Goal: Transaction & Acquisition: Subscribe to service/newsletter

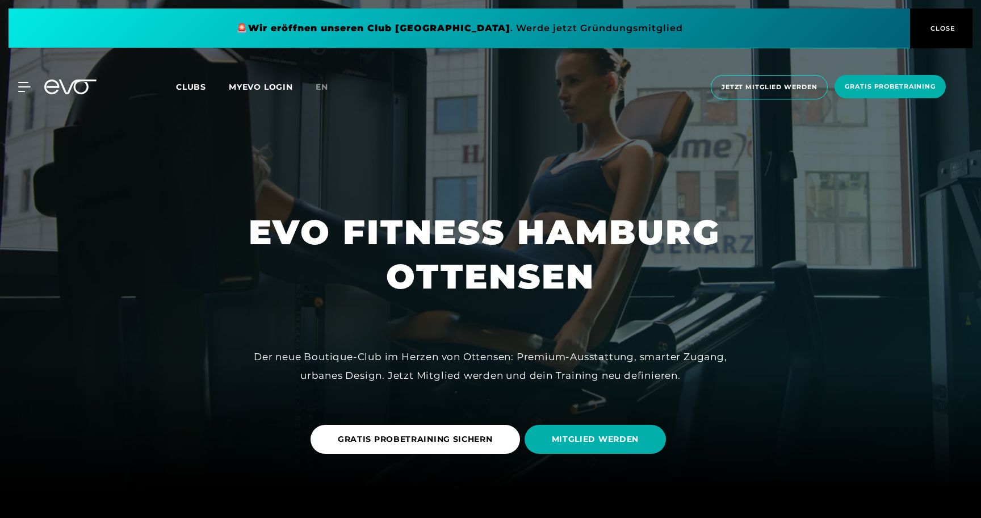
scroll to position [45, 0]
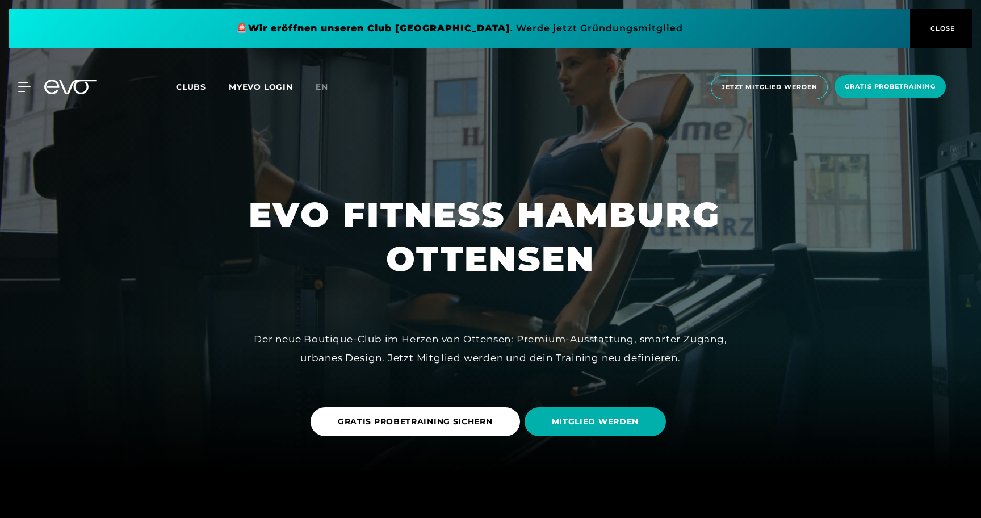
click at [945, 26] on span "CLOSE" at bounding box center [942, 28] width 28 height 10
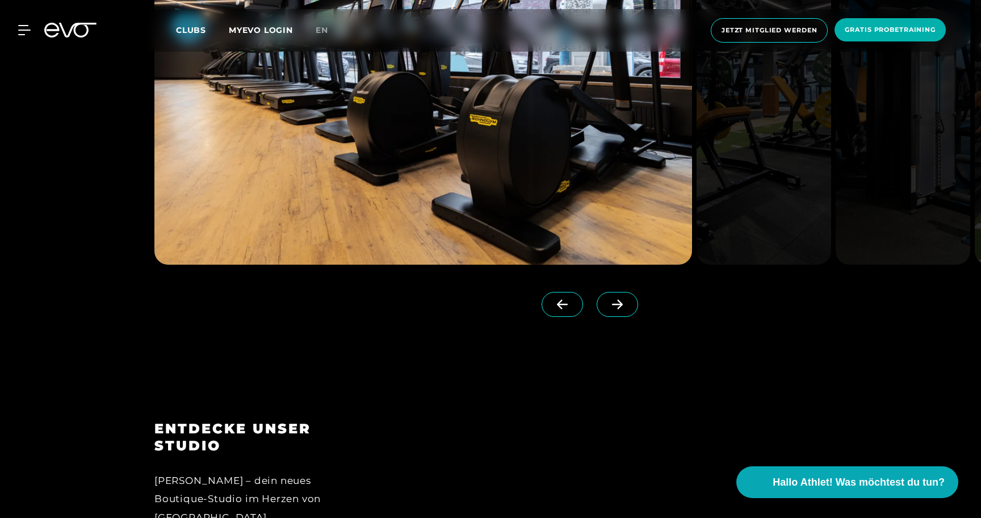
scroll to position [1285, 0]
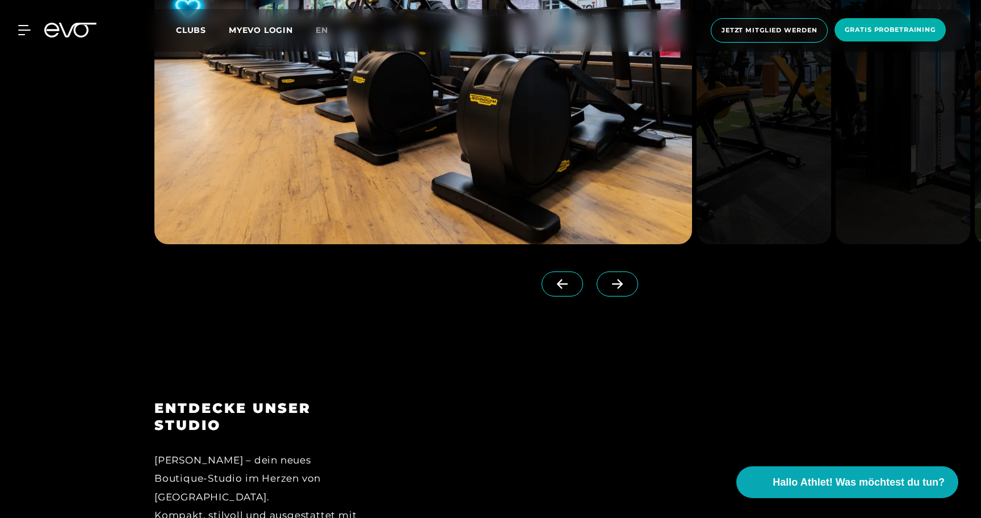
click at [626, 285] on icon at bounding box center [618, 284] width 20 height 10
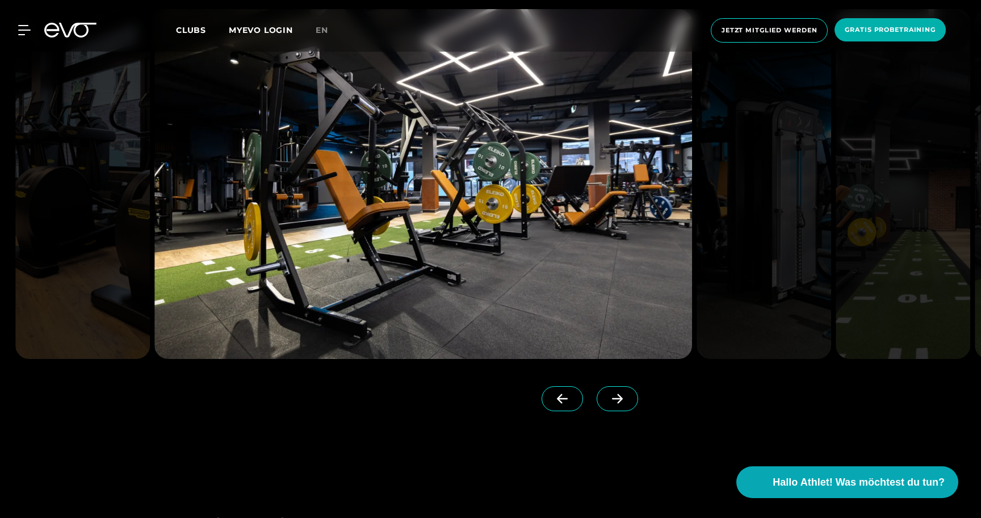
scroll to position [1169, 0]
click at [616, 388] on span at bounding box center [617, 399] width 41 height 25
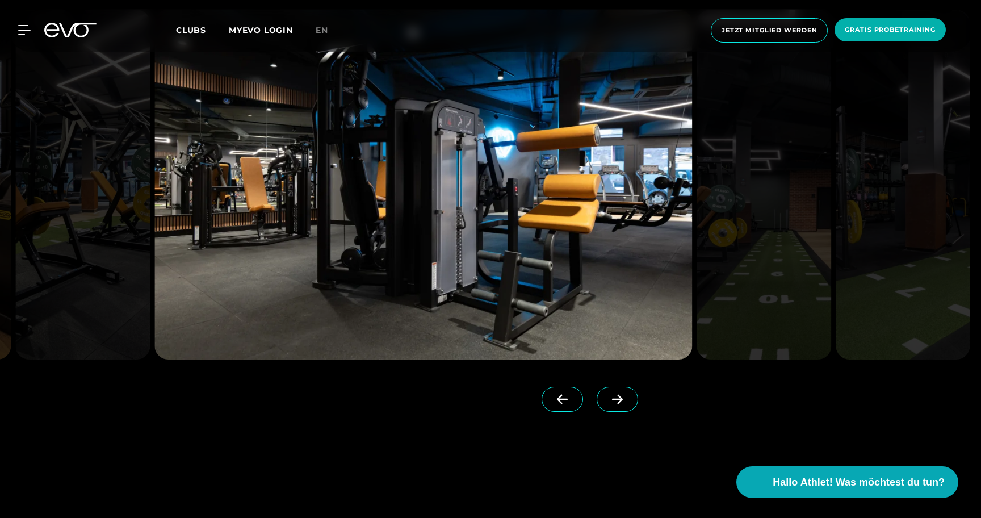
click at [616, 388] on span at bounding box center [617, 399] width 41 height 25
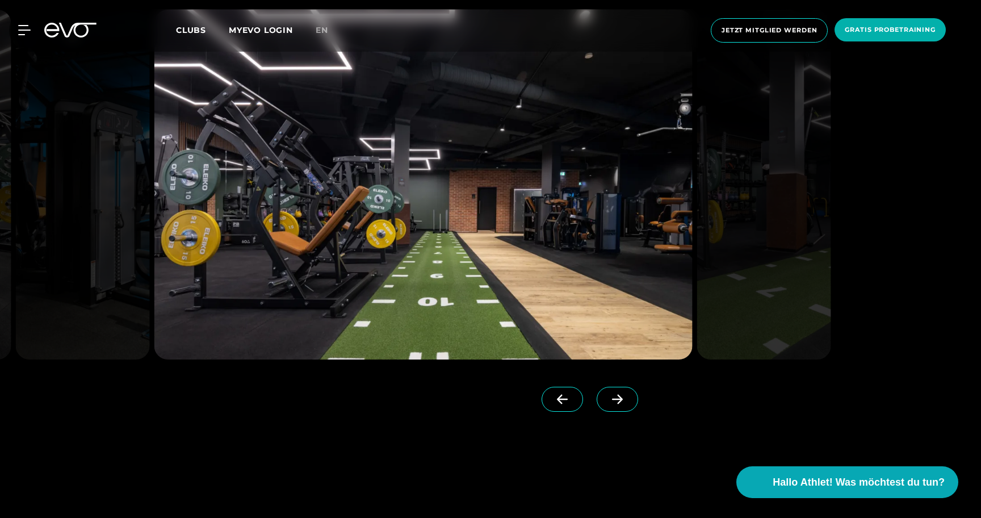
click at [616, 388] on span at bounding box center [617, 399] width 41 height 25
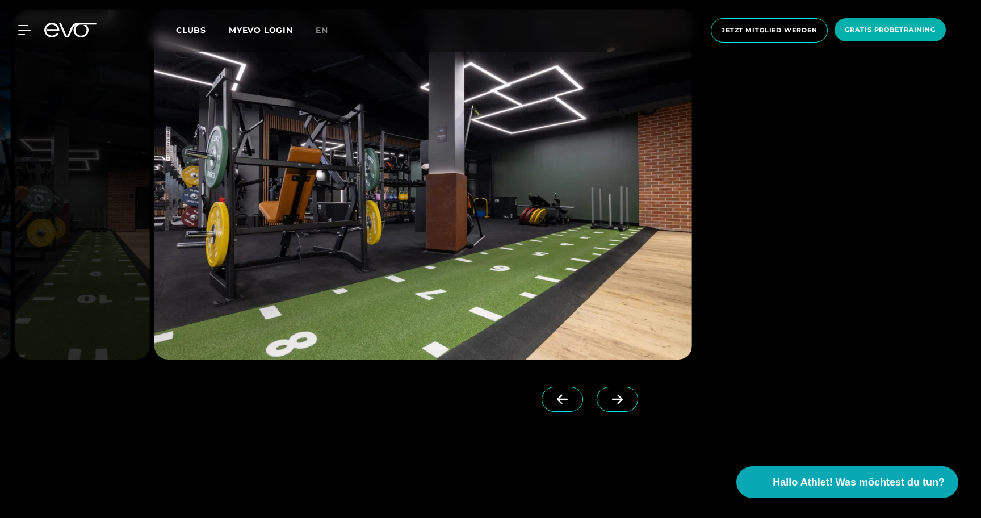
click at [616, 388] on span at bounding box center [617, 399] width 41 height 25
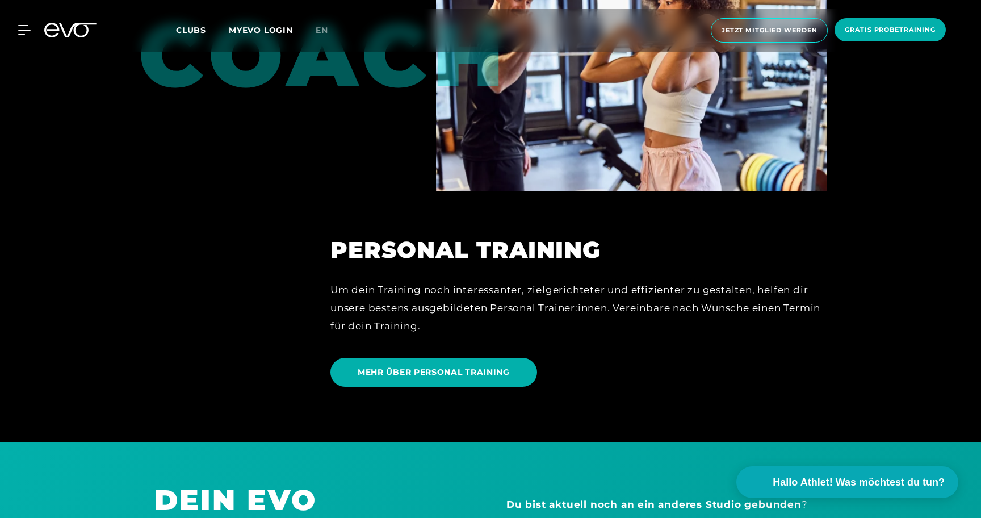
scroll to position [2825, 0]
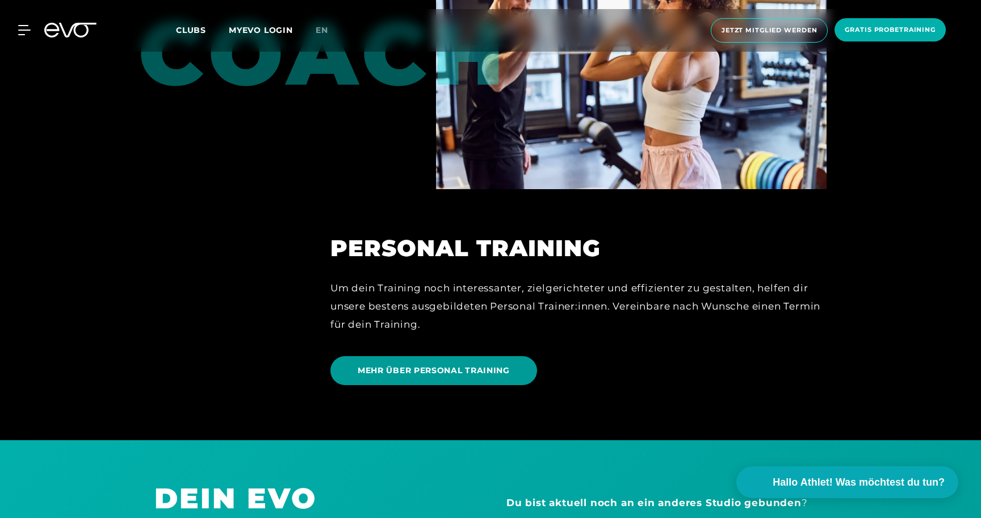
click at [459, 371] on span "MEHR ÜBER PERSONAL TRAINING" at bounding box center [434, 371] width 152 height 12
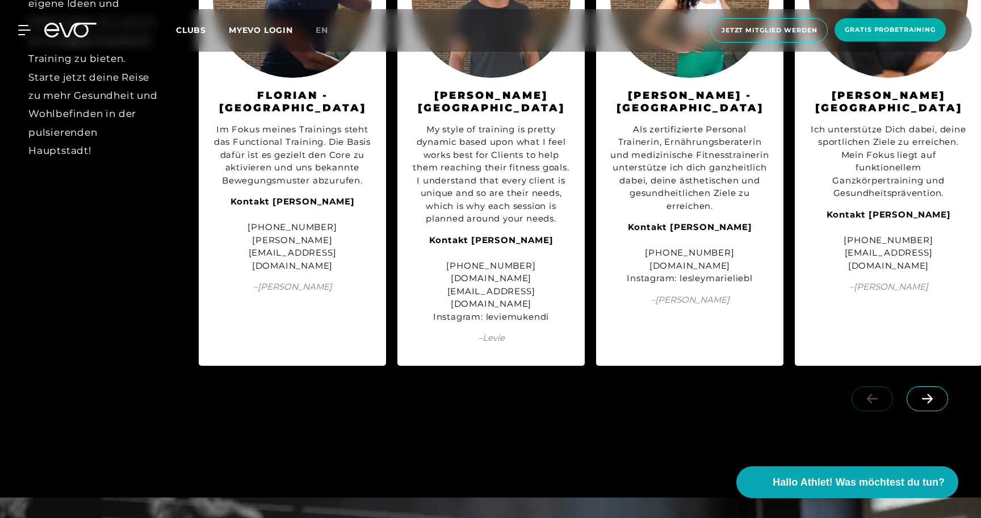
scroll to position [1449, 0]
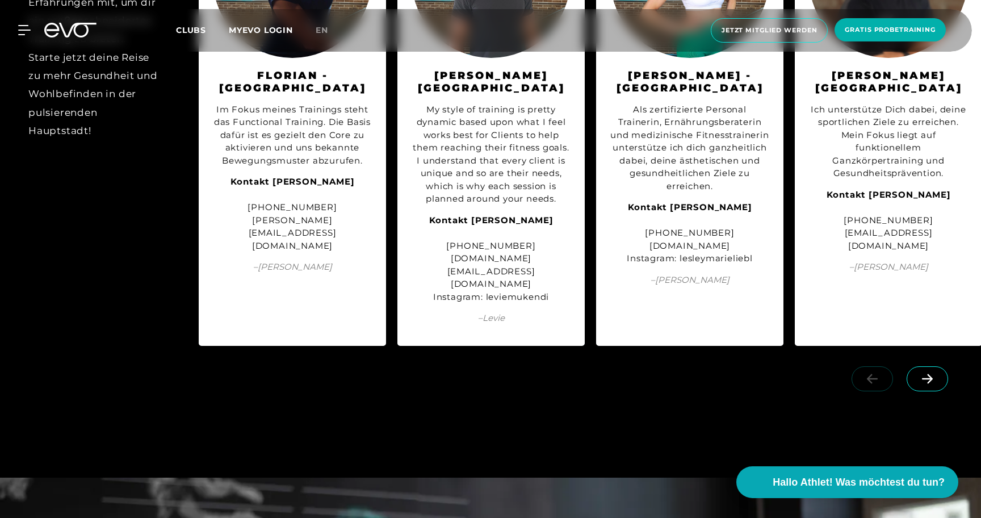
click at [930, 384] on icon at bounding box center [927, 379] width 11 height 10
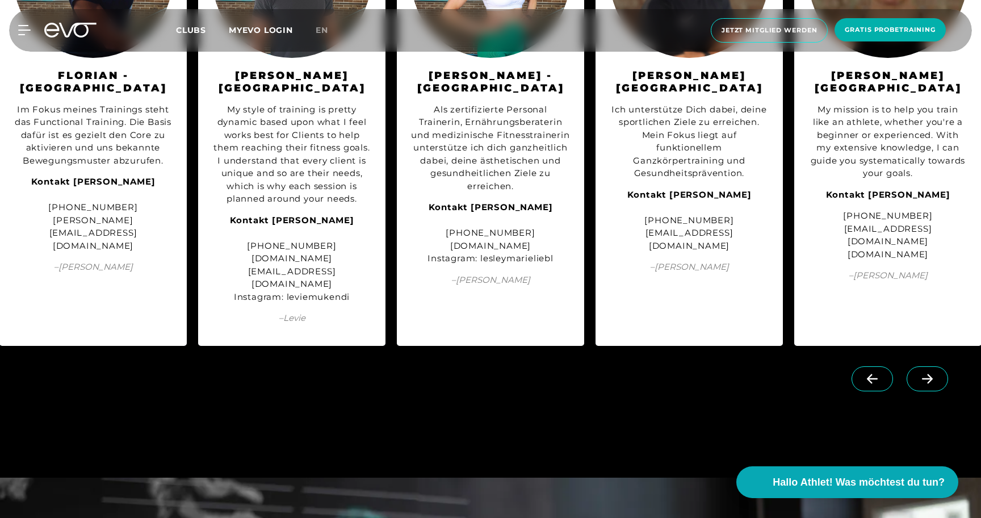
click at [930, 384] on icon at bounding box center [927, 379] width 11 height 10
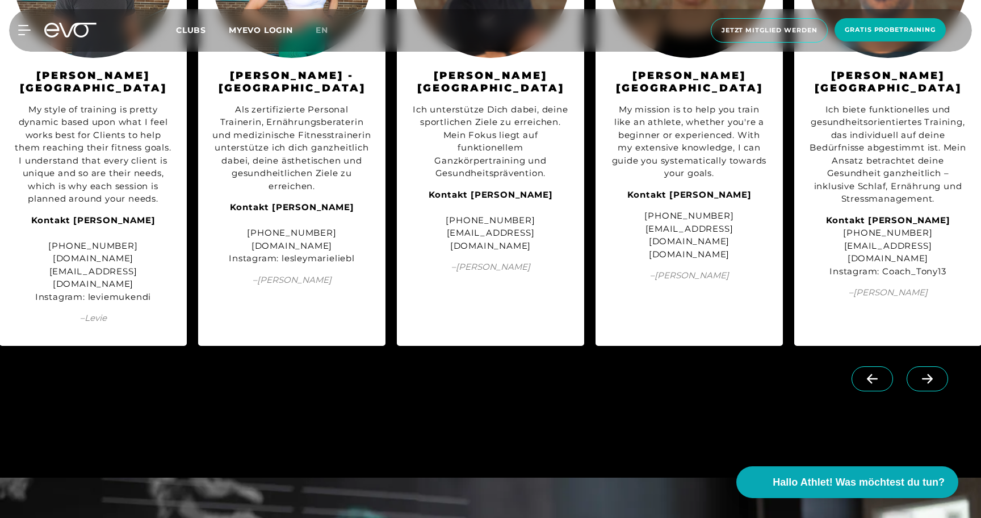
click at [930, 384] on icon at bounding box center [927, 379] width 11 height 10
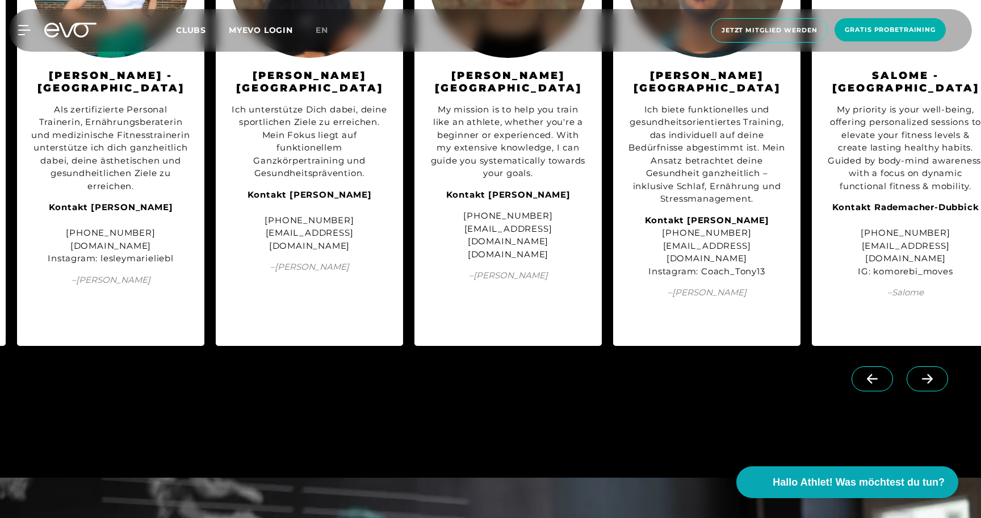
click at [930, 384] on icon at bounding box center [927, 379] width 11 height 10
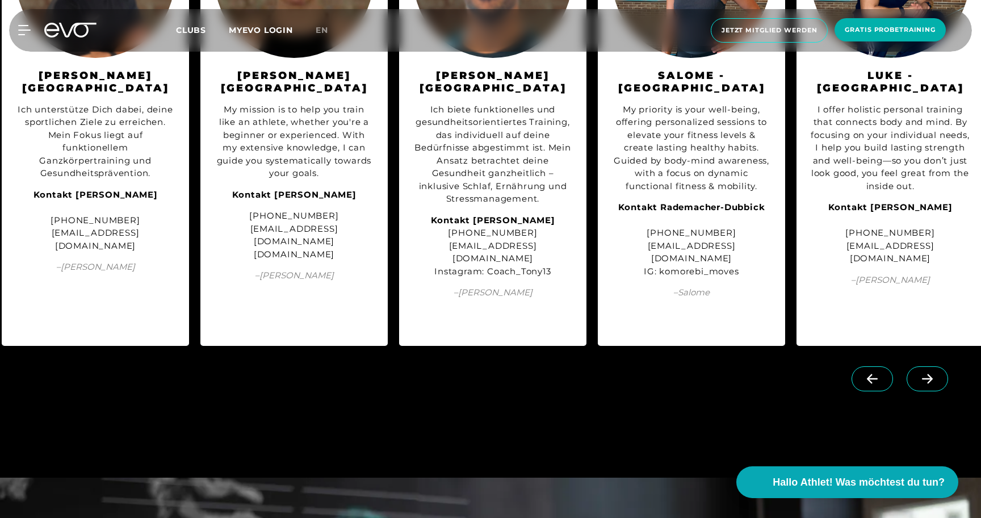
click at [930, 384] on icon at bounding box center [927, 379] width 11 height 10
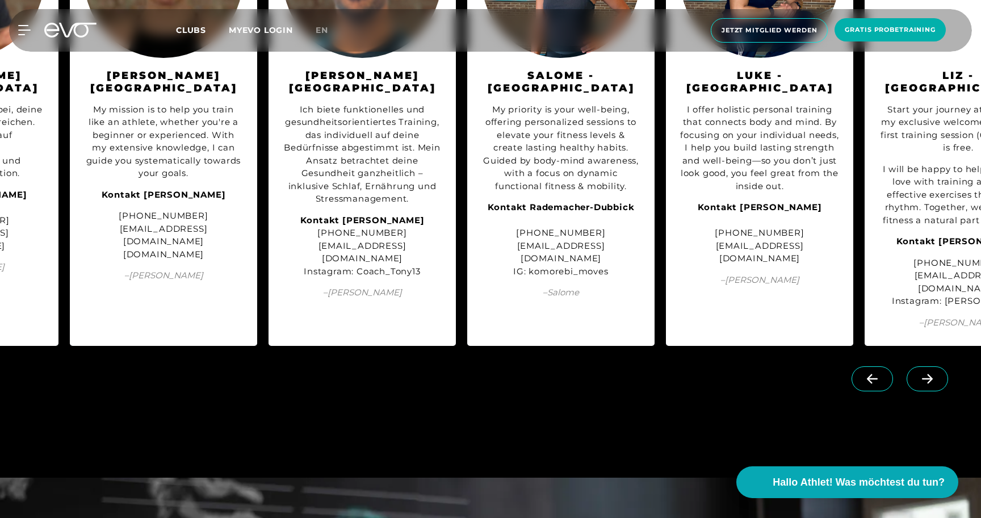
click at [930, 384] on icon at bounding box center [927, 379] width 11 height 10
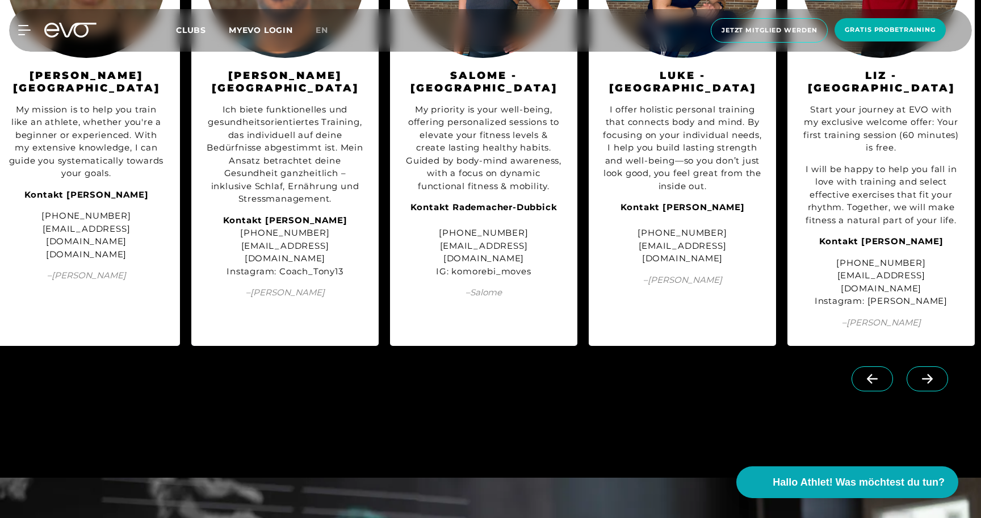
click at [930, 384] on icon at bounding box center [927, 379] width 11 height 10
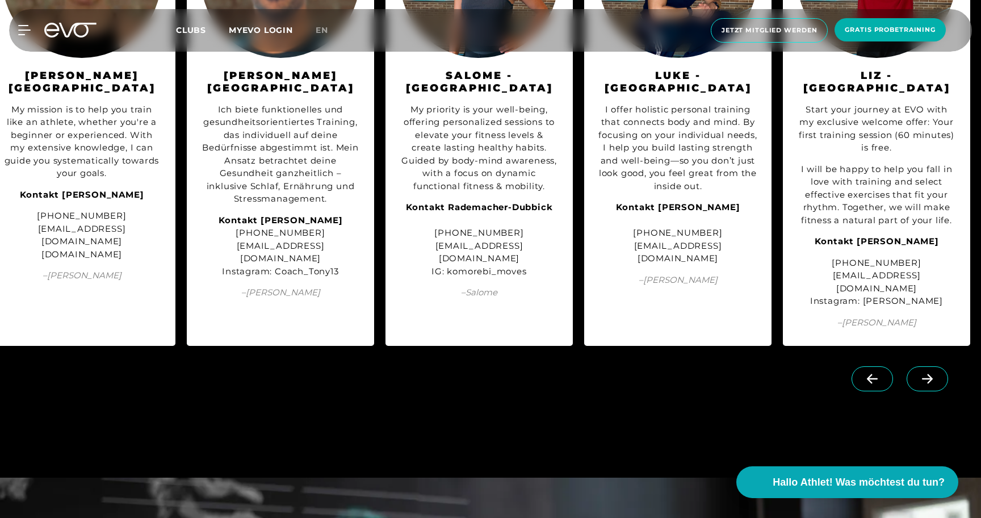
click at [930, 384] on icon at bounding box center [927, 379] width 11 height 10
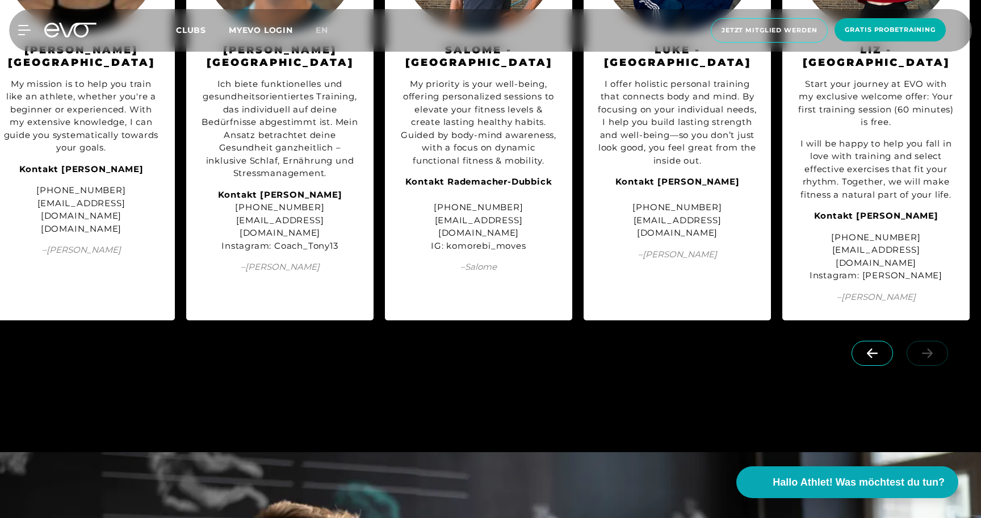
scroll to position [1501, 0]
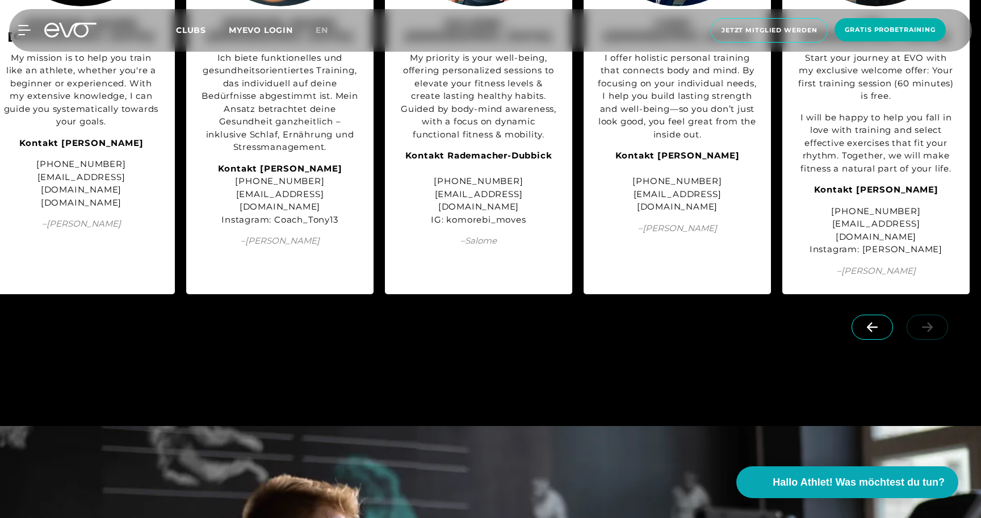
click at [881, 332] on icon at bounding box center [873, 327] width 20 height 10
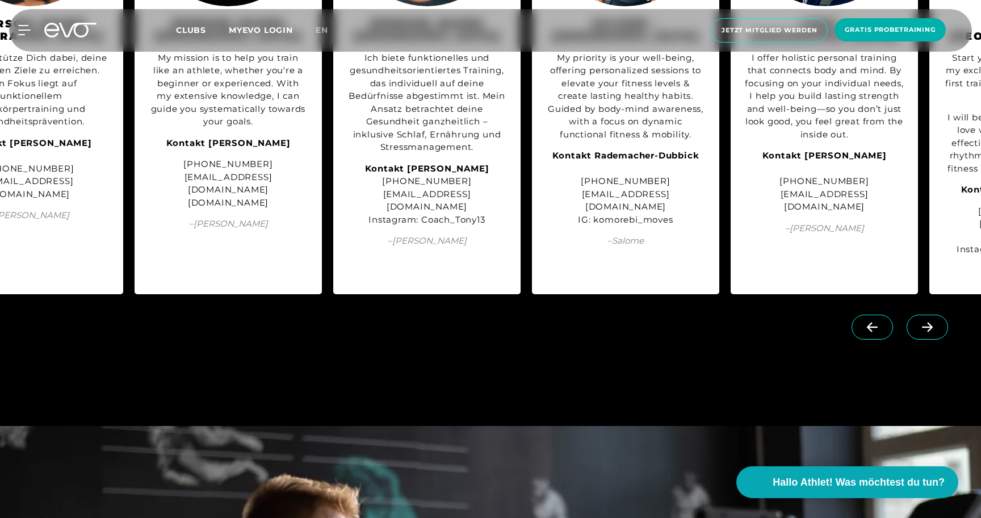
click at [881, 332] on icon at bounding box center [873, 327] width 20 height 10
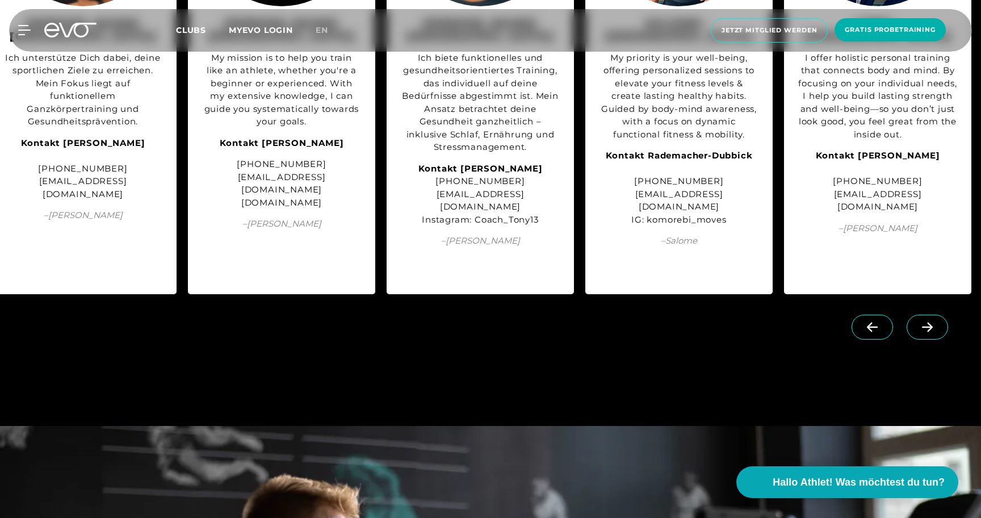
click at [881, 332] on icon at bounding box center [873, 327] width 20 height 10
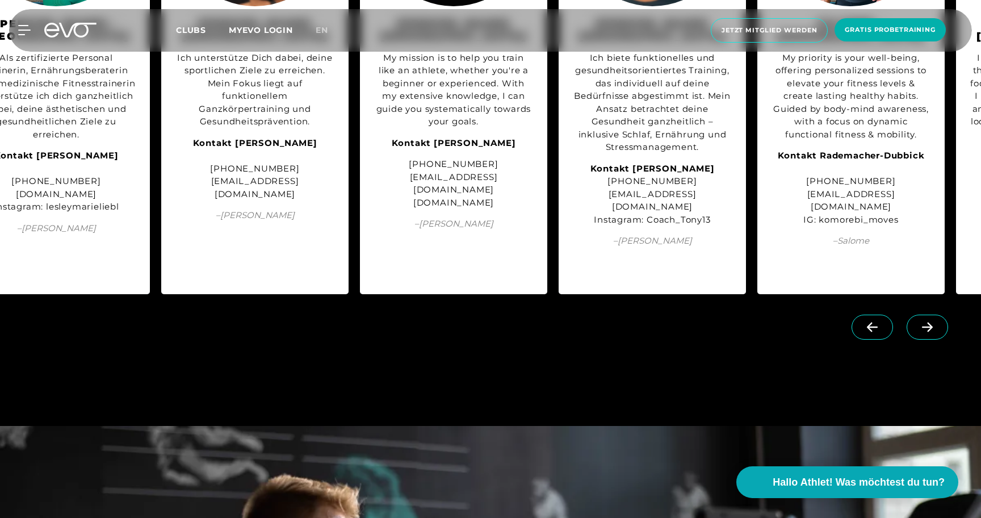
click at [880, 332] on icon at bounding box center [873, 327] width 20 height 10
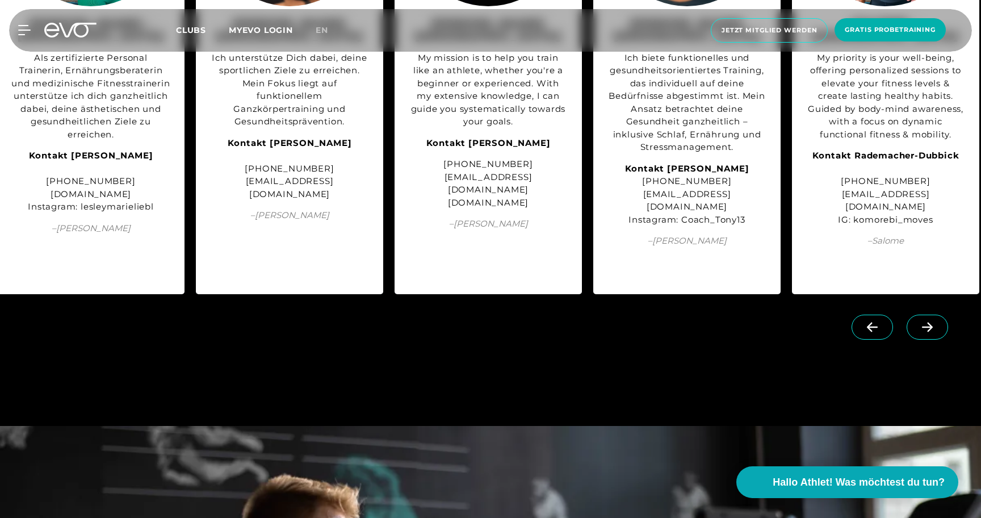
click at [880, 332] on icon at bounding box center [873, 327] width 20 height 10
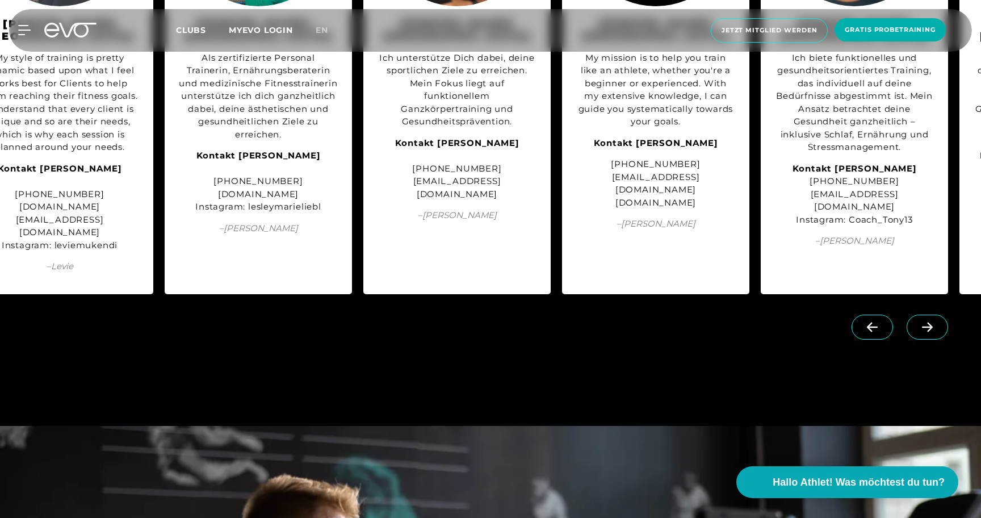
click at [880, 332] on icon at bounding box center [873, 327] width 20 height 10
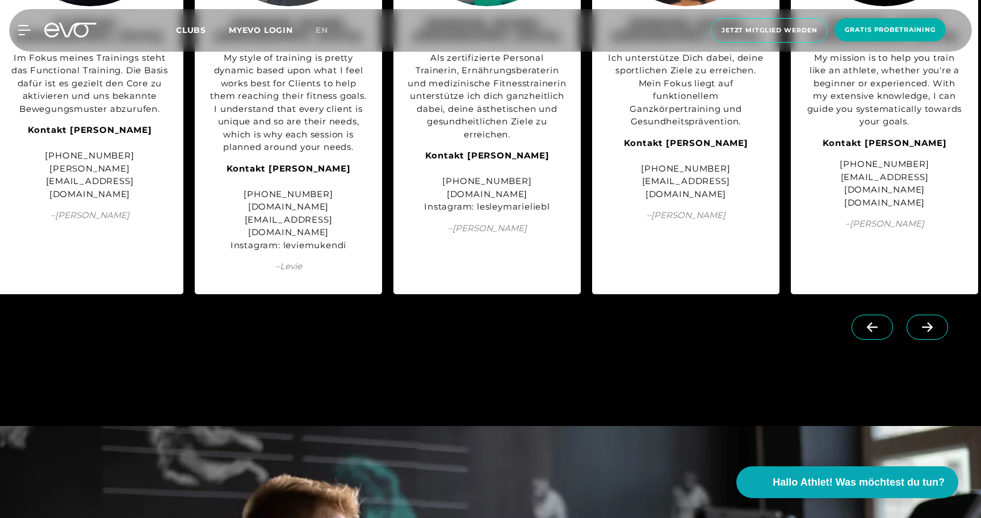
click at [880, 332] on icon at bounding box center [873, 327] width 20 height 10
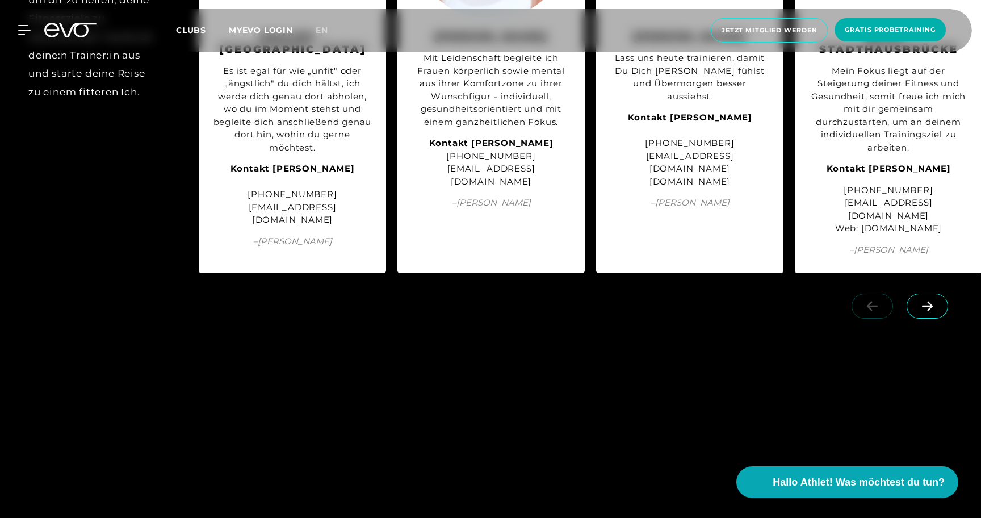
scroll to position [2583, 0]
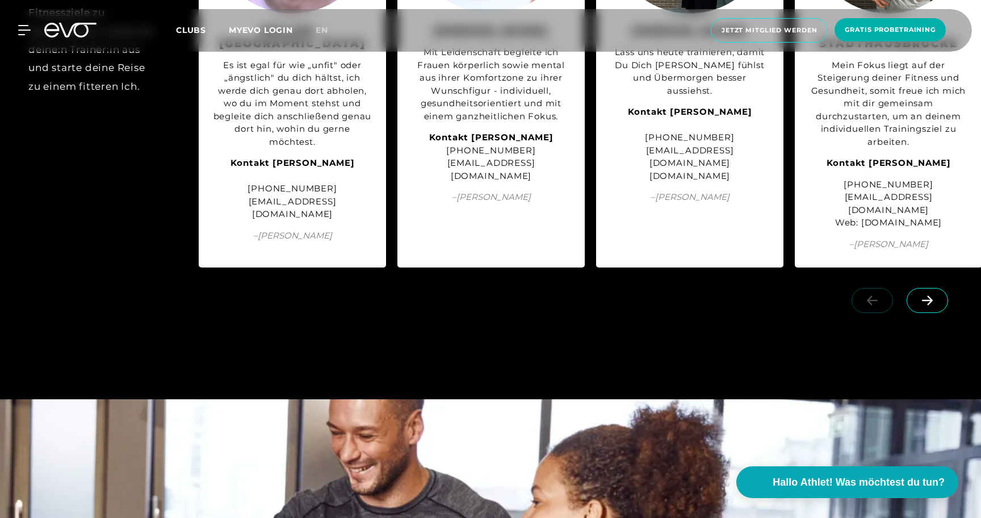
click at [936, 306] on icon at bounding box center [928, 300] width 20 height 10
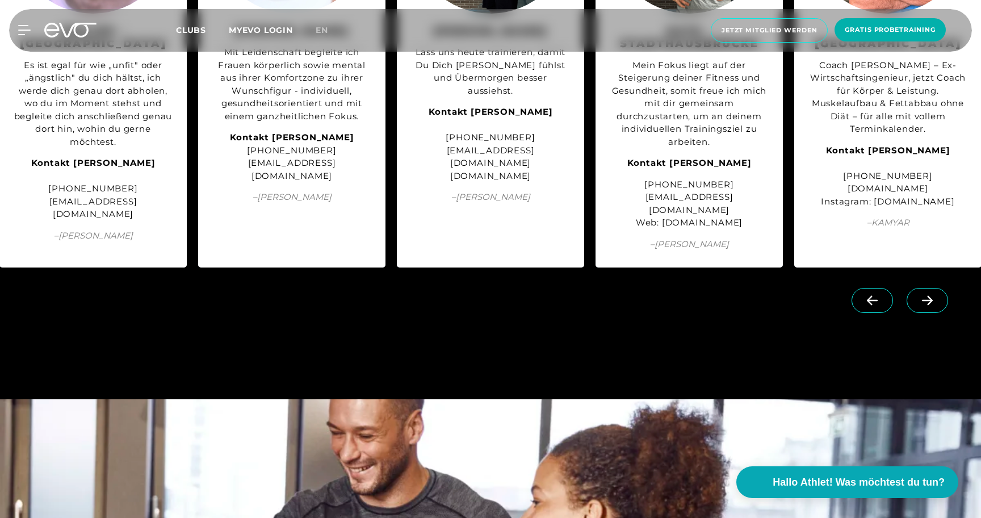
click at [936, 306] on icon at bounding box center [928, 300] width 20 height 10
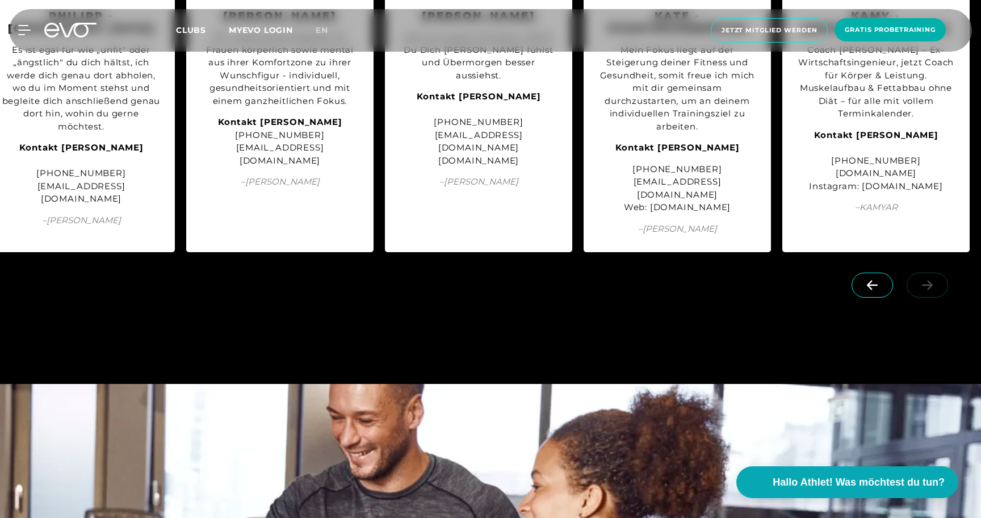
scroll to position [2600, 0]
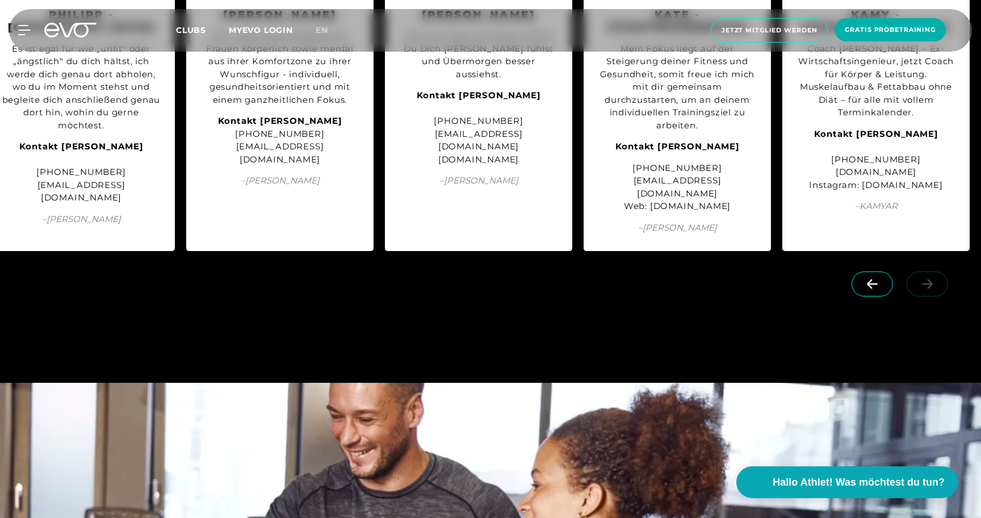
click at [870, 289] on icon at bounding box center [872, 284] width 11 height 10
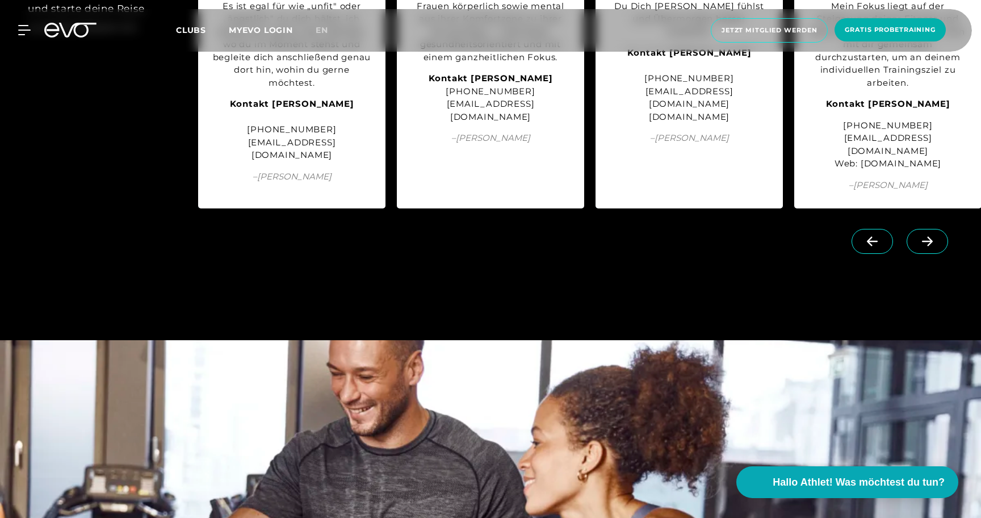
scroll to position [2646, 0]
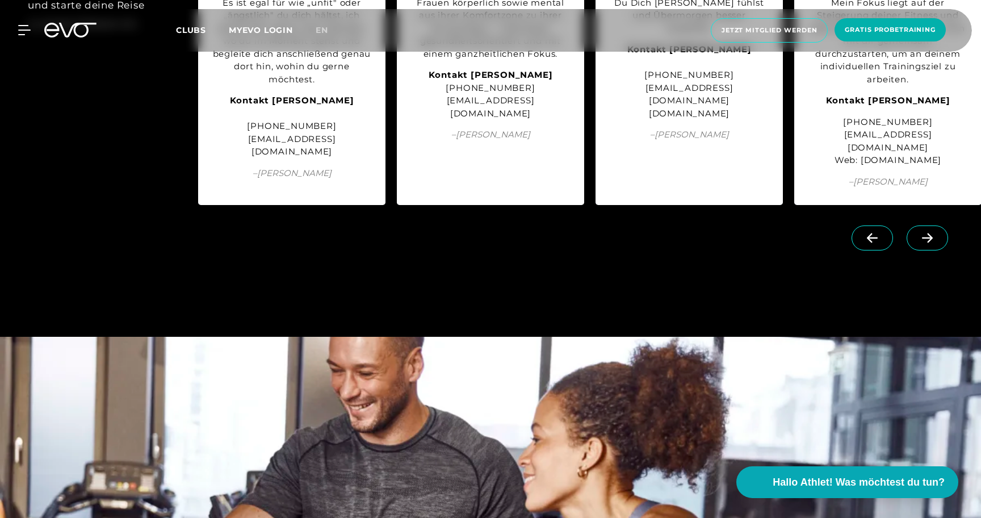
click at [926, 243] on icon at bounding box center [927, 238] width 11 height 10
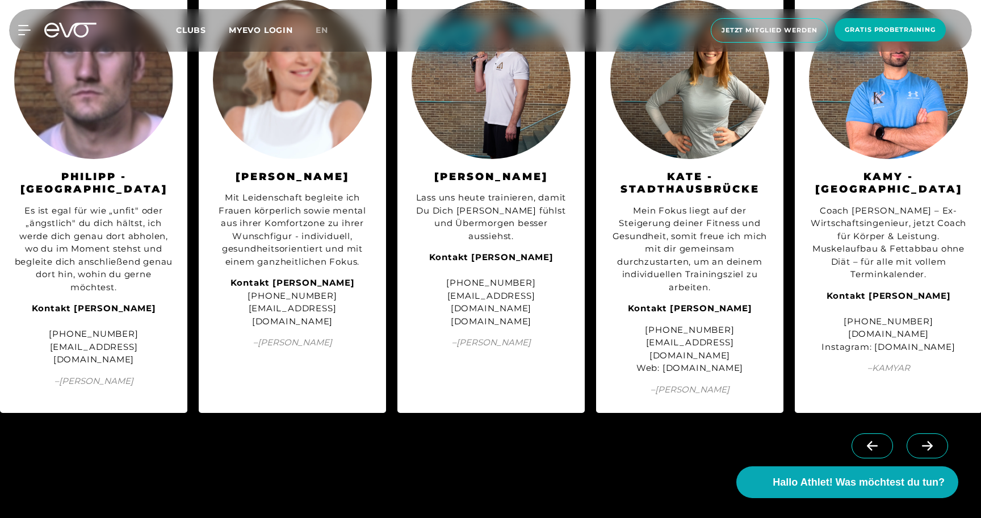
scroll to position [0, 199]
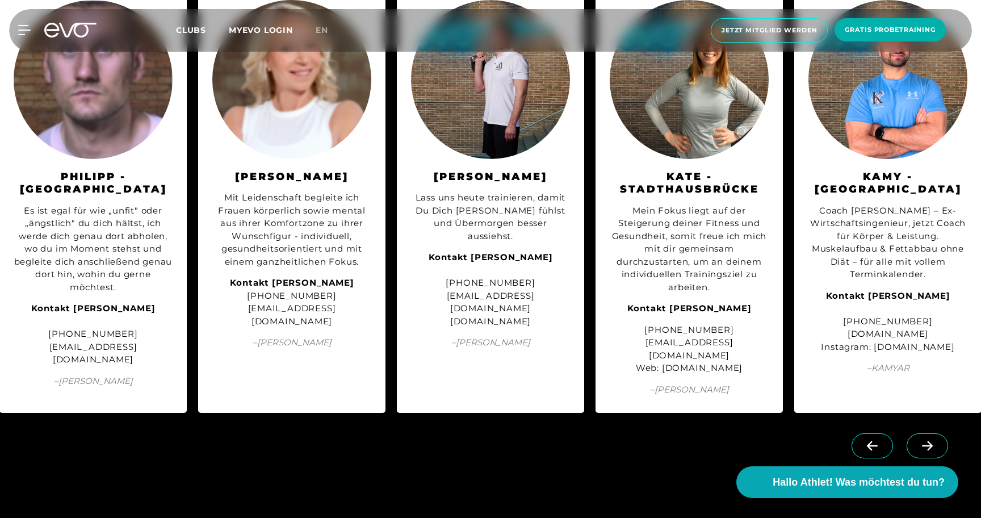
click at [892, 126] on img at bounding box center [888, 79] width 159 height 159
click at [886, 301] on strong "Kontakt [PERSON_NAME]" at bounding box center [888, 295] width 124 height 11
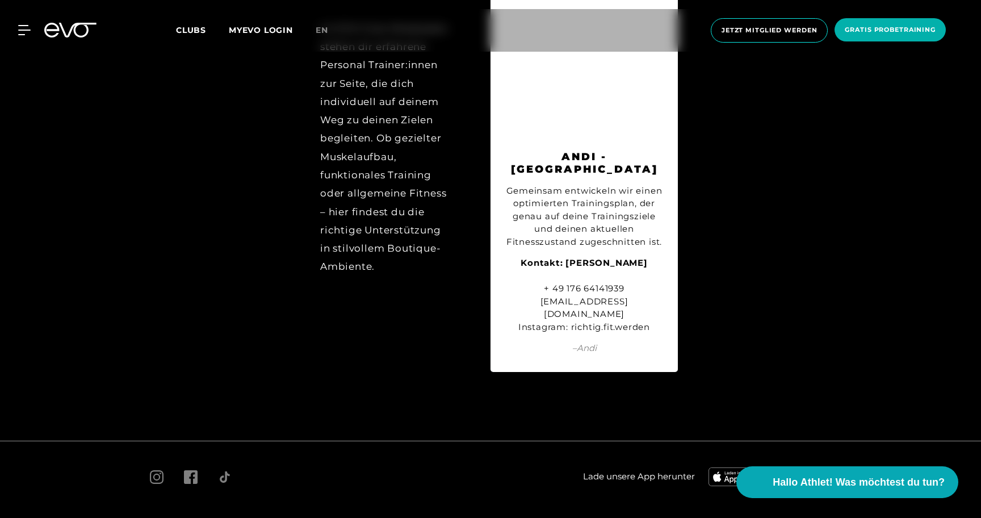
scroll to position [5924, 0]
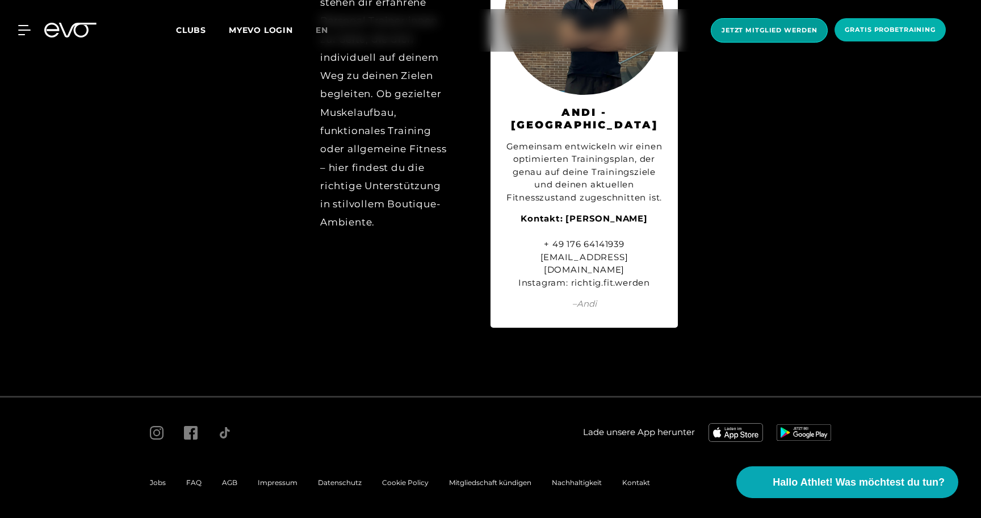
click at [760, 24] on span "Jetzt Mitglied werden" at bounding box center [769, 30] width 117 height 24
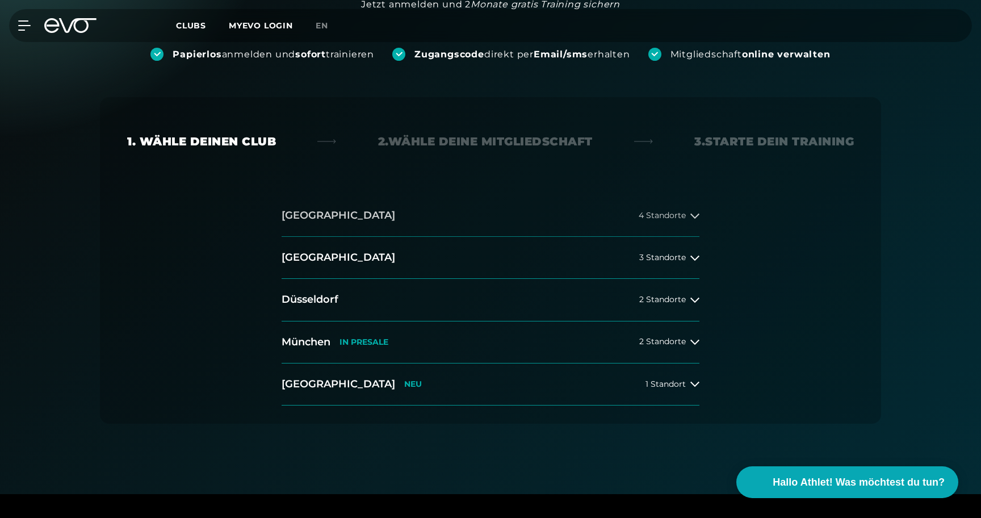
scroll to position [156, 0]
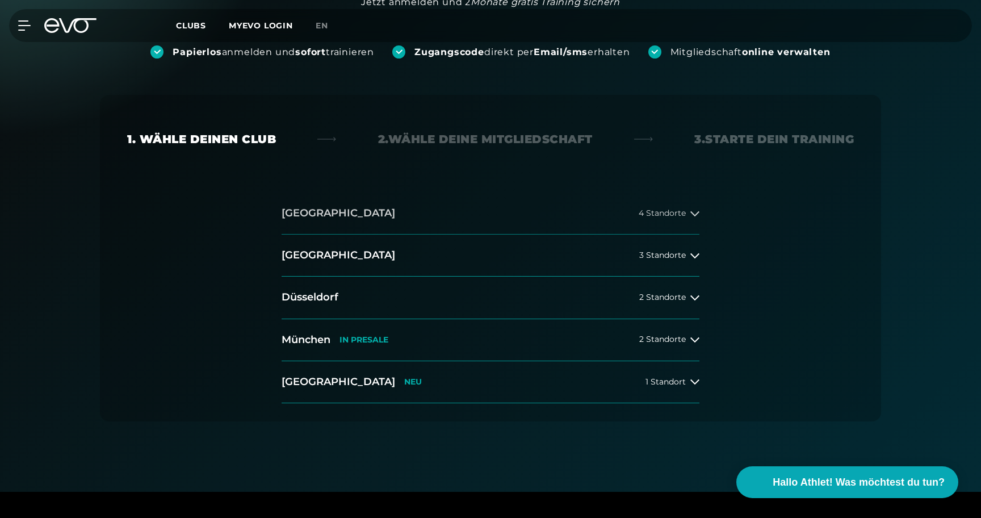
click at [670, 214] on span "4 Standorte" at bounding box center [662, 213] width 47 height 9
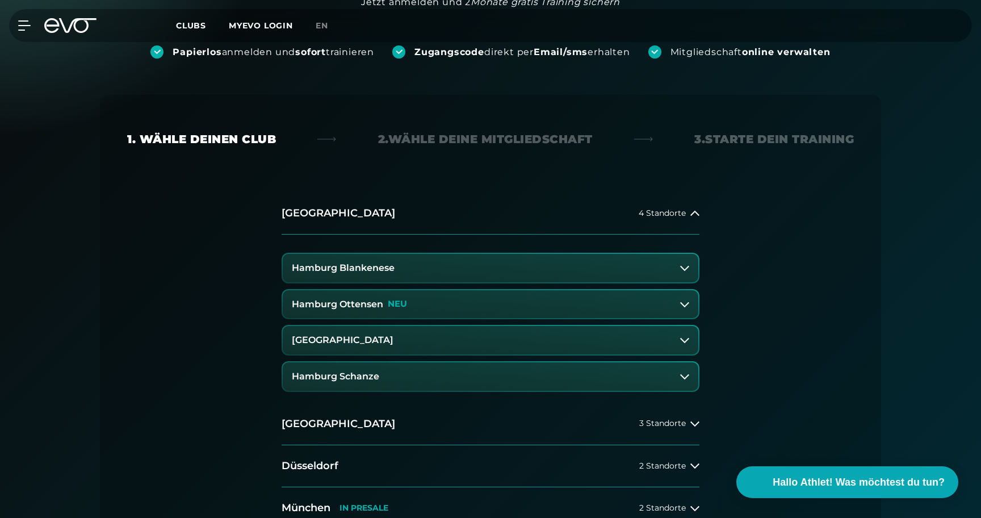
click at [440, 311] on button "Hamburg Ottensen NEU" at bounding box center [491, 304] width 416 height 28
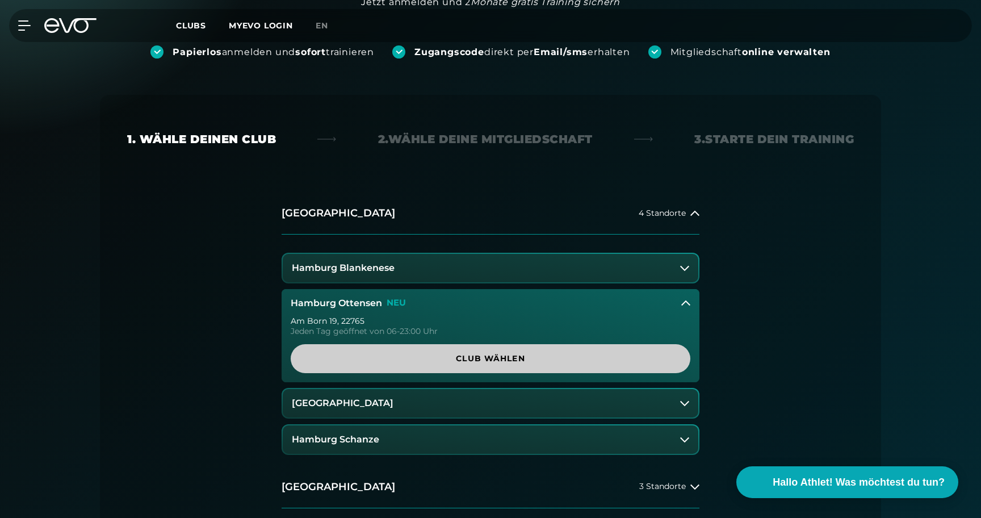
click at [475, 355] on span "Club wählen" at bounding box center [490, 359] width 345 height 12
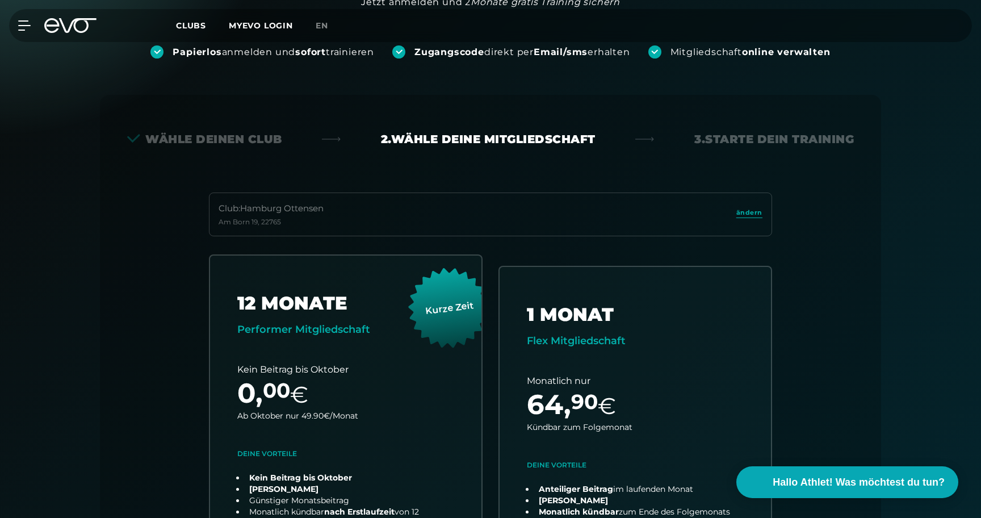
scroll to position [160, 0]
